Goal: Obtain resource: Download file/media

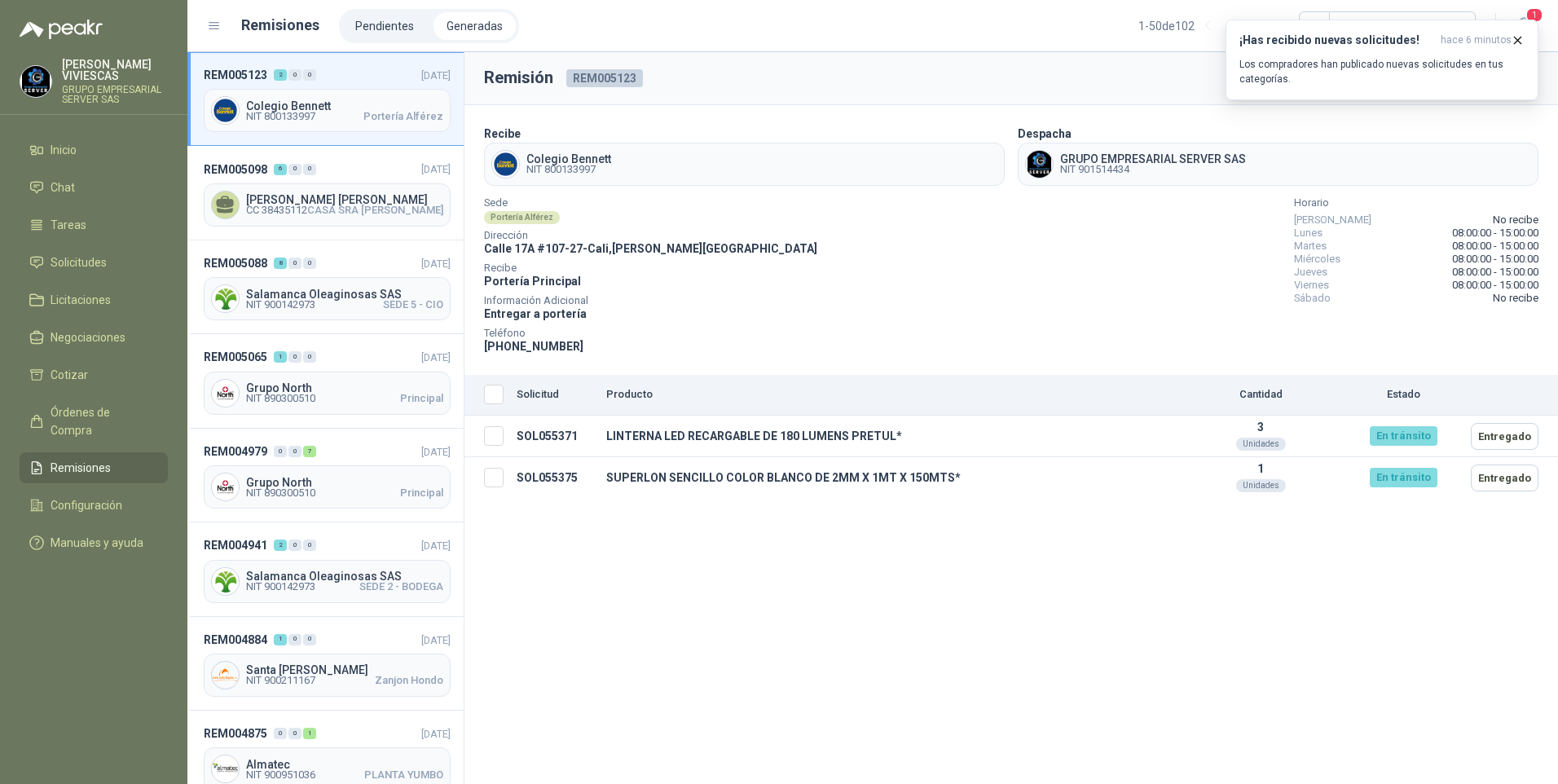
click at [85, 459] on span "Remisiones" at bounding box center [81, 467] width 60 height 18
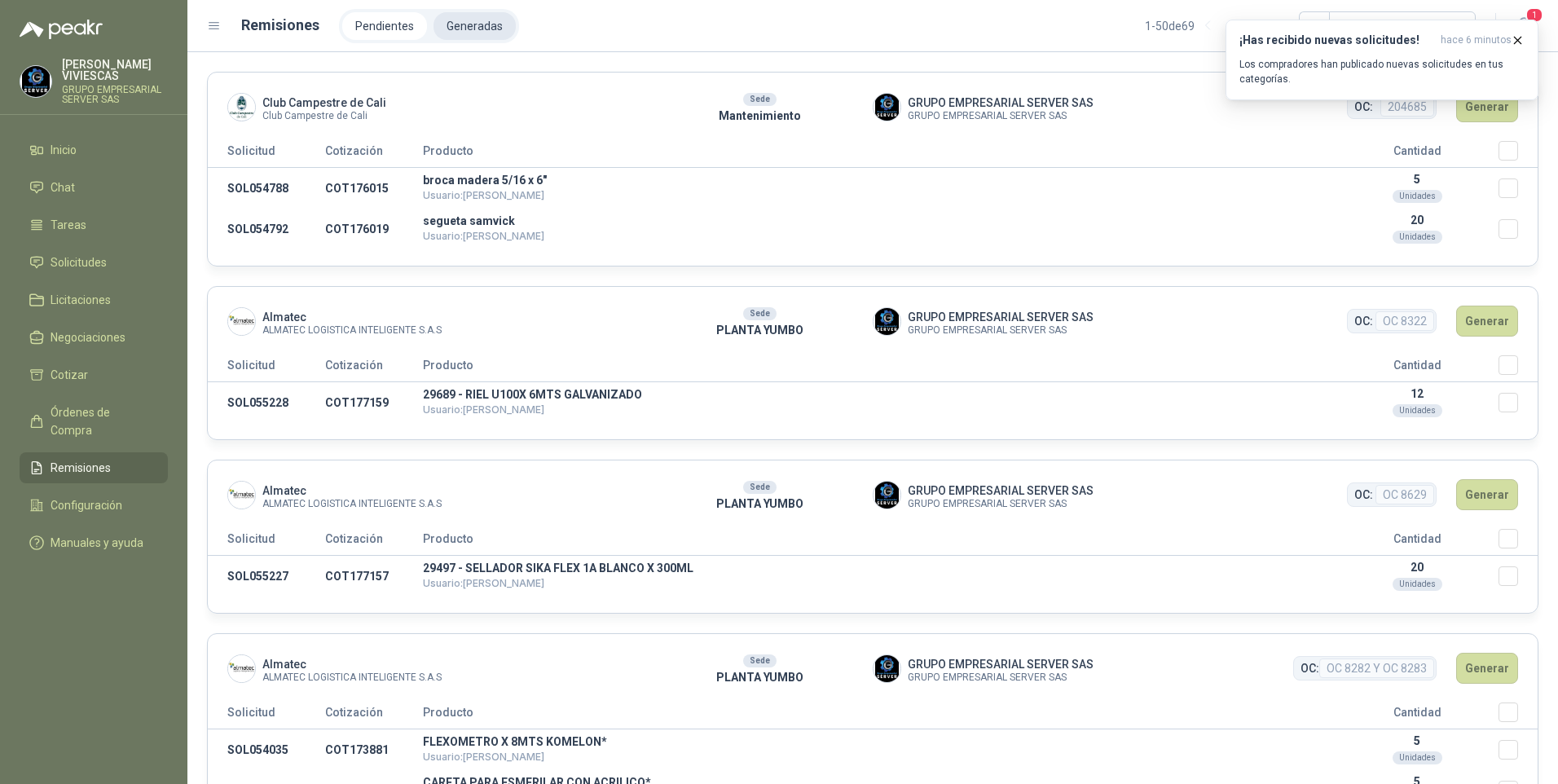
click at [455, 21] on li "Generadas" at bounding box center [474, 26] width 82 height 28
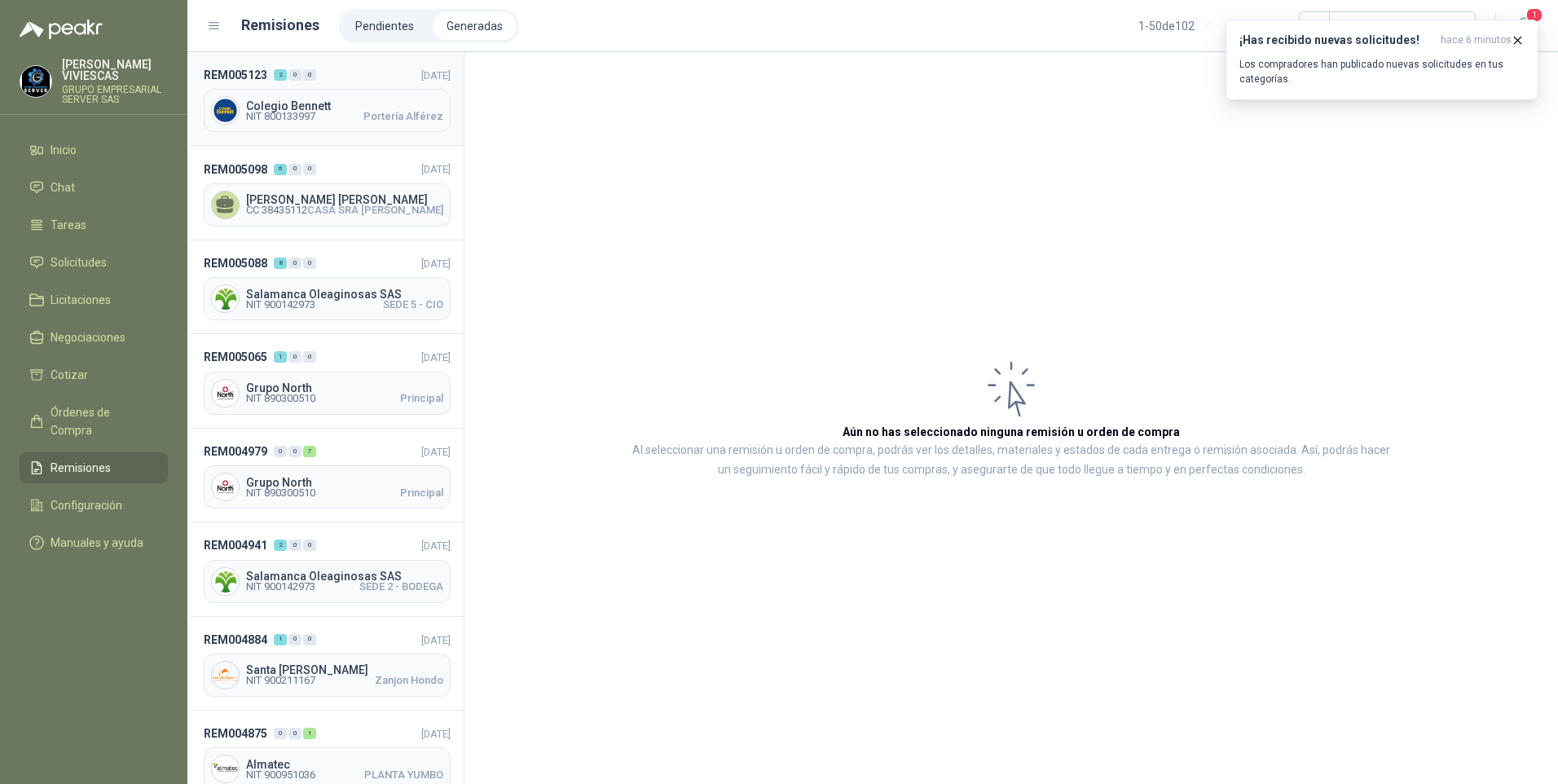
click at [302, 115] on span "NIT 800133997" at bounding box center [280, 116] width 69 height 9
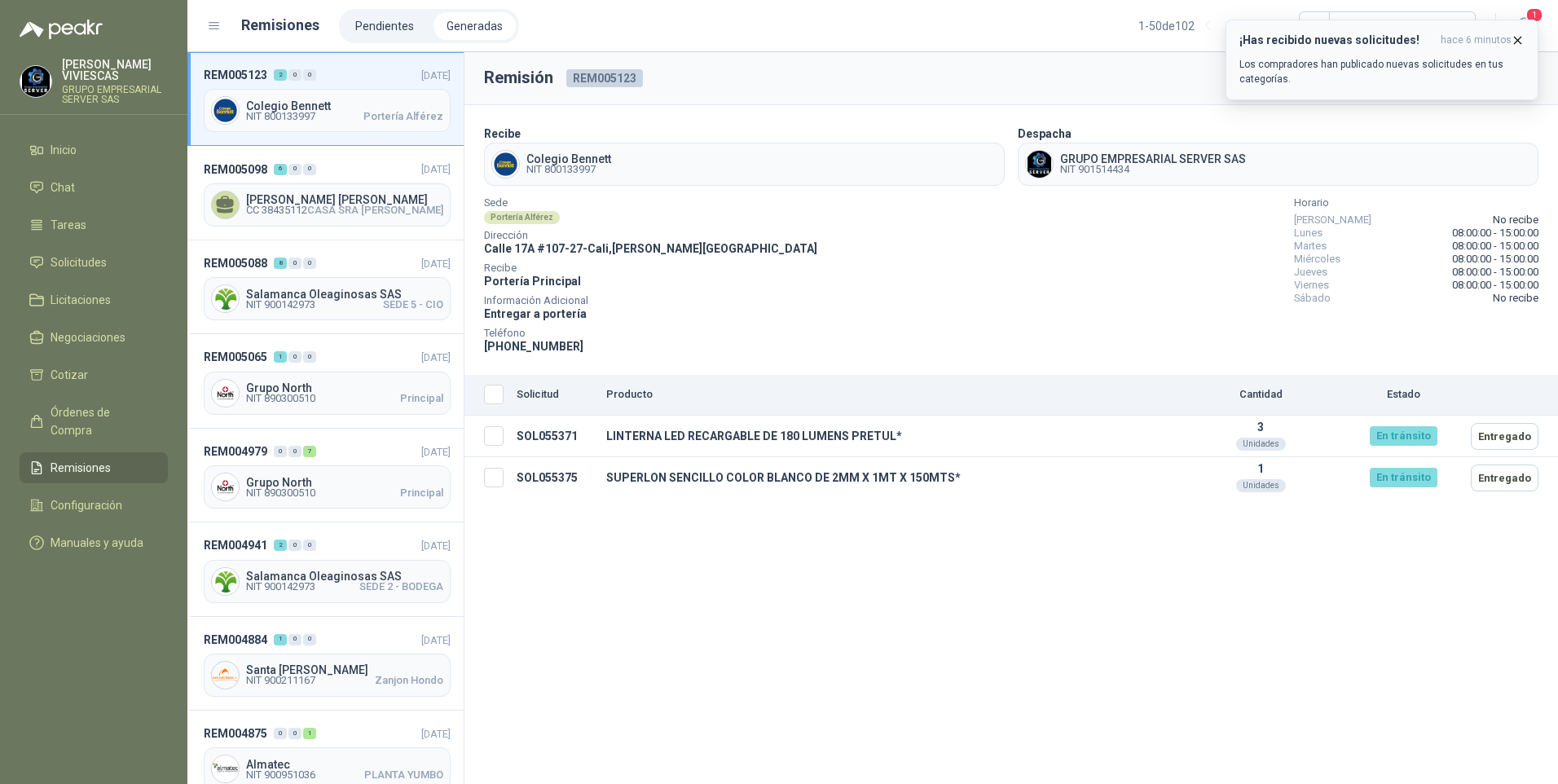
click at [1517, 44] on icon "button" at bounding box center [1518, 41] width 14 height 14
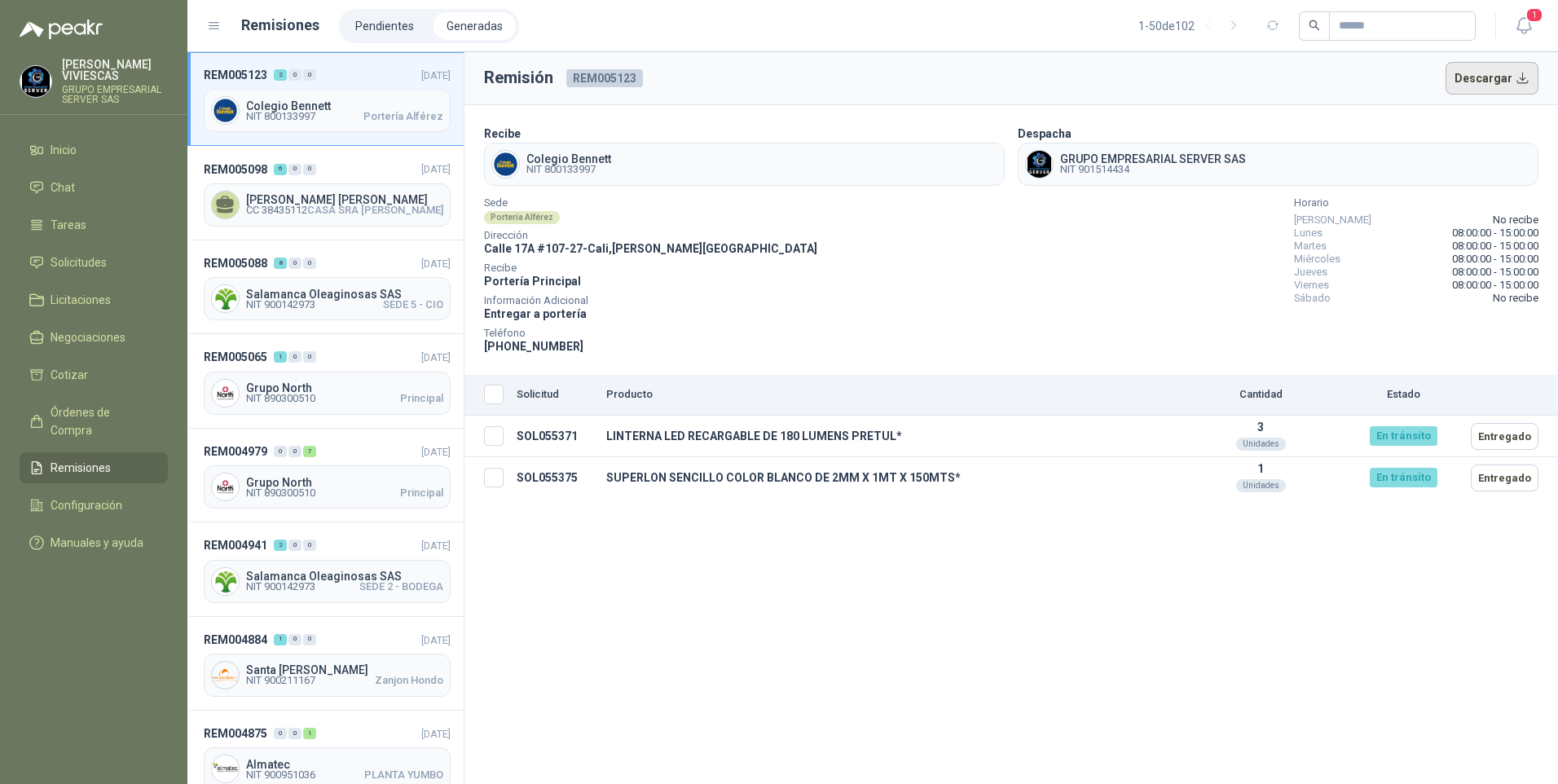
click at [1502, 89] on button "Descargar" at bounding box center [1492, 78] width 94 height 33
